Goal: Information Seeking & Learning: Learn about a topic

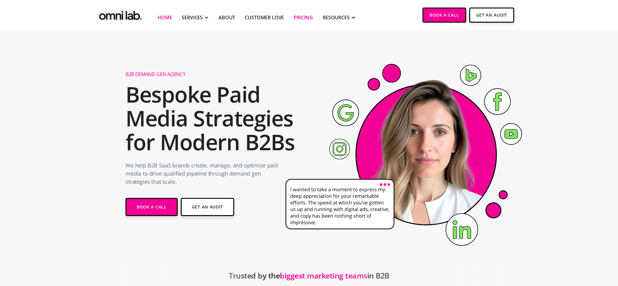
click at [306, 18] on link "Pricing" at bounding box center [303, 17] width 19 height 7
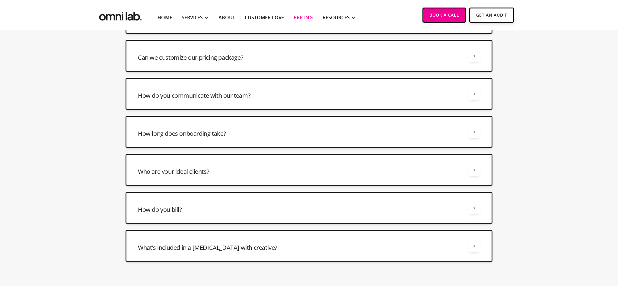
scroll to position [1510, 0]
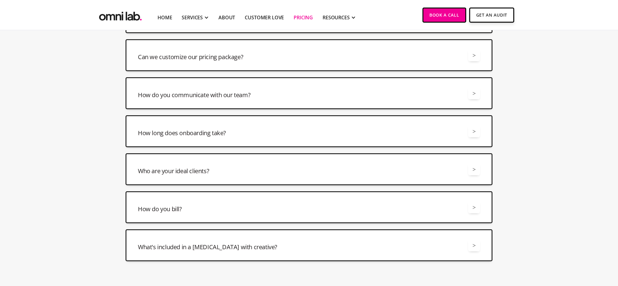
click at [306, 127] on div "How long does onboarding take? >" at bounding box center [309, 131] width 342 height 12
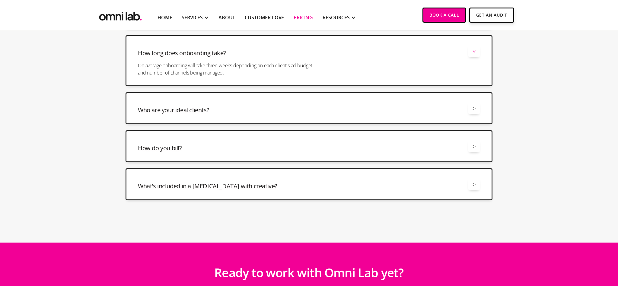
scroll to position [1591, 0]
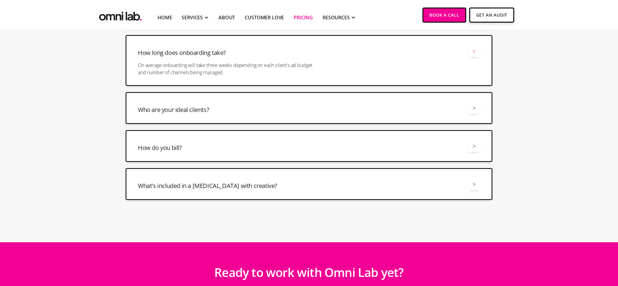
click at [301, 112] on div "Who are your ideal clients? >" at bounding box center [309, 108] width 342 height 12
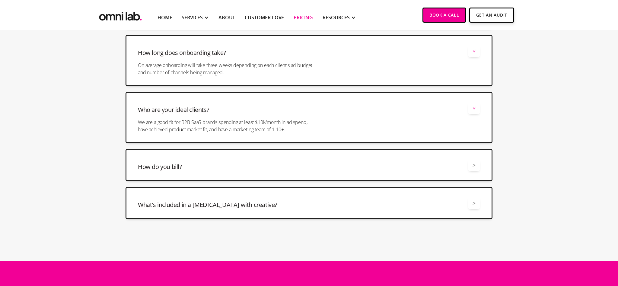
click at [292, 166] on div "How do you bill? >" at bounding box center [309, 165] width 342 height 12
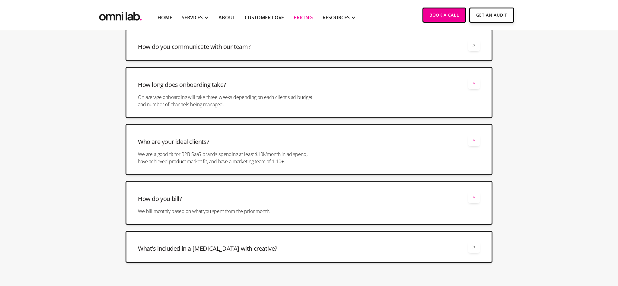
scroll to position [1657, 0]
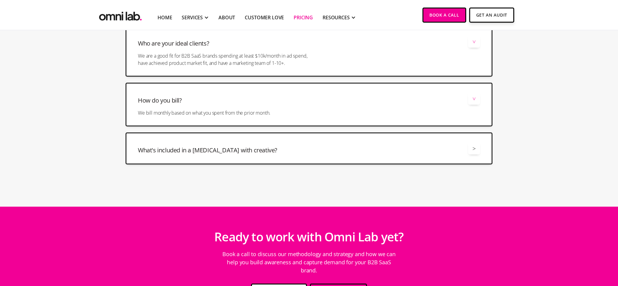
click at [290, 147] on div "What's included in a retainer with creative? >" at bounding box center [309, 149] width 342 height 12
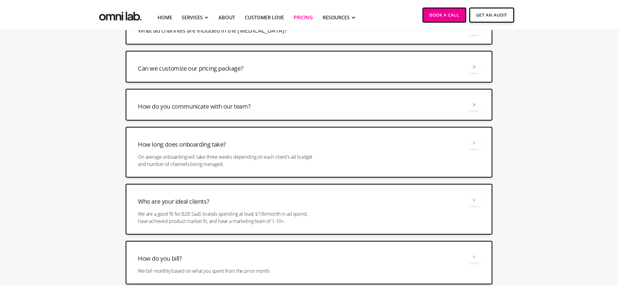
scroll to position [1441, 0]
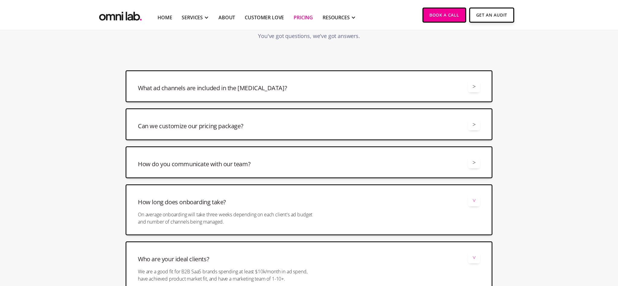
click at [296, 90] on div "What ad channels are included in the retainer? >" at bounding box center [309, 86] width 342 height 12
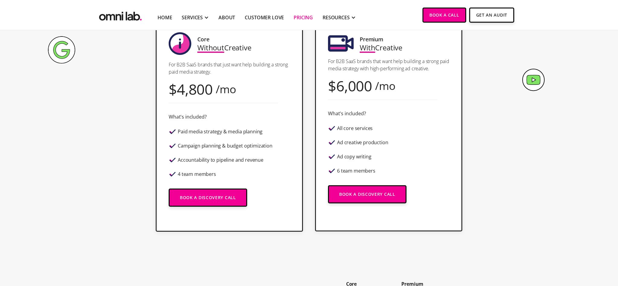
scroll to position [0, 0]
